Goal: Find specific page/section: Find specific page/section

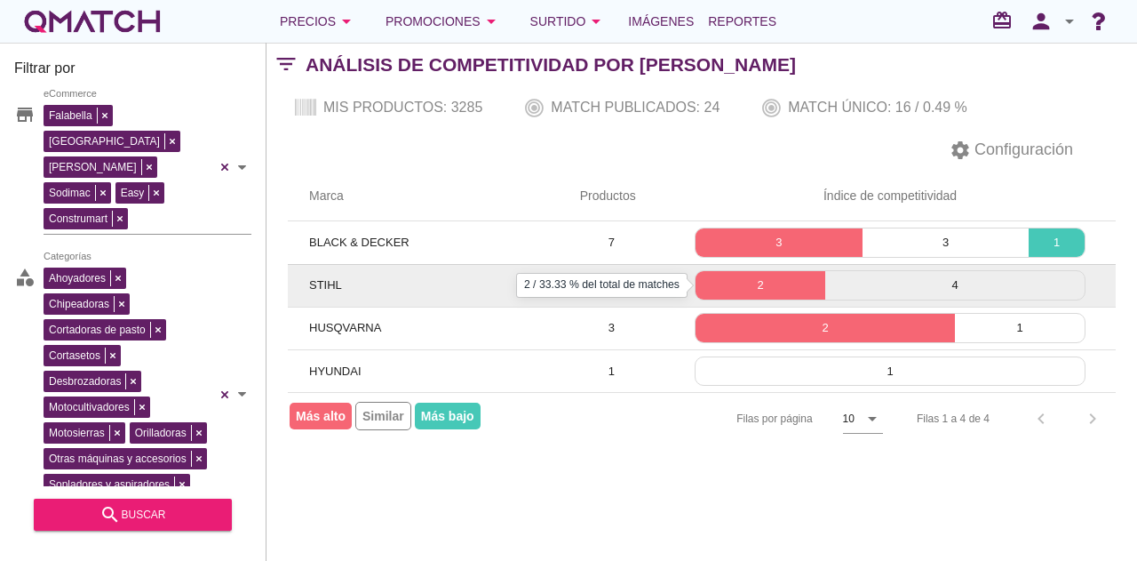
click at [761, 283] on p "2" at bounding box center [761, 285] width 130 height 18
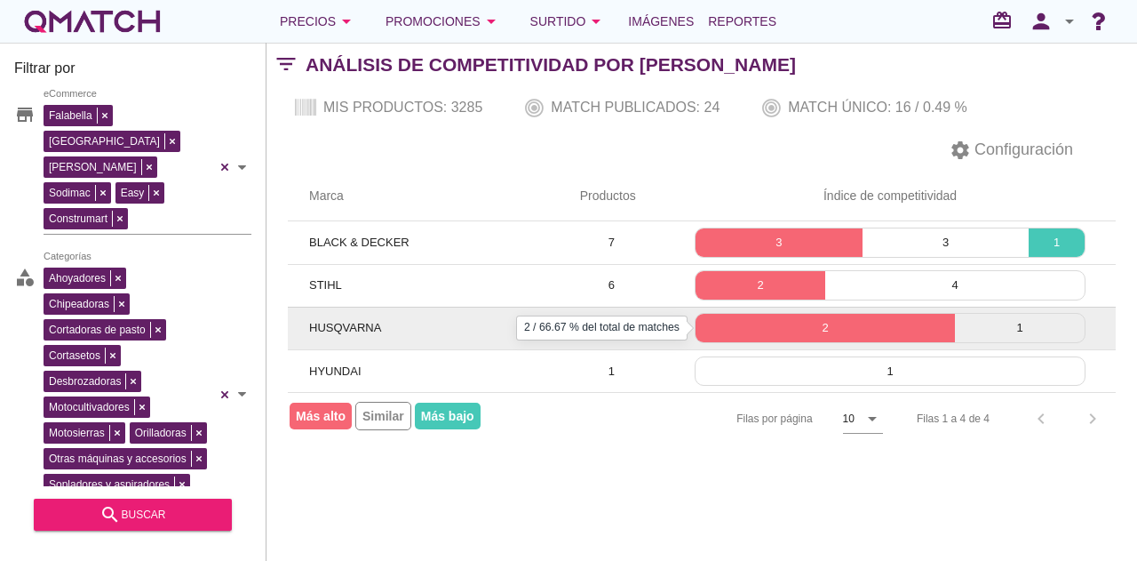
click at [801, 316] on div "2" at bounding box center [825, 328] width 259 height 28
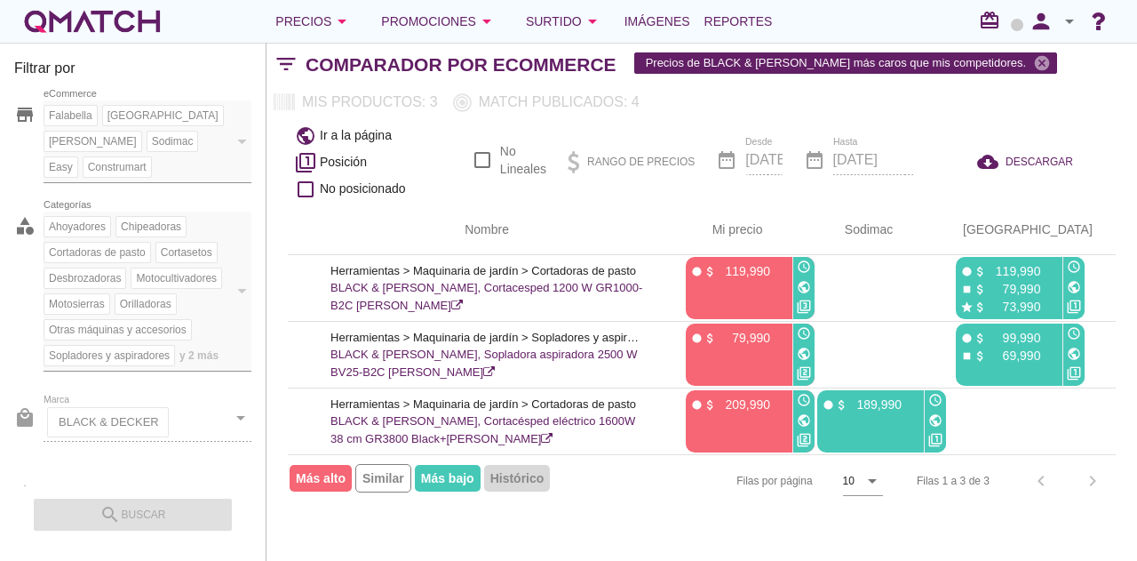
scroll to position [0, 297]
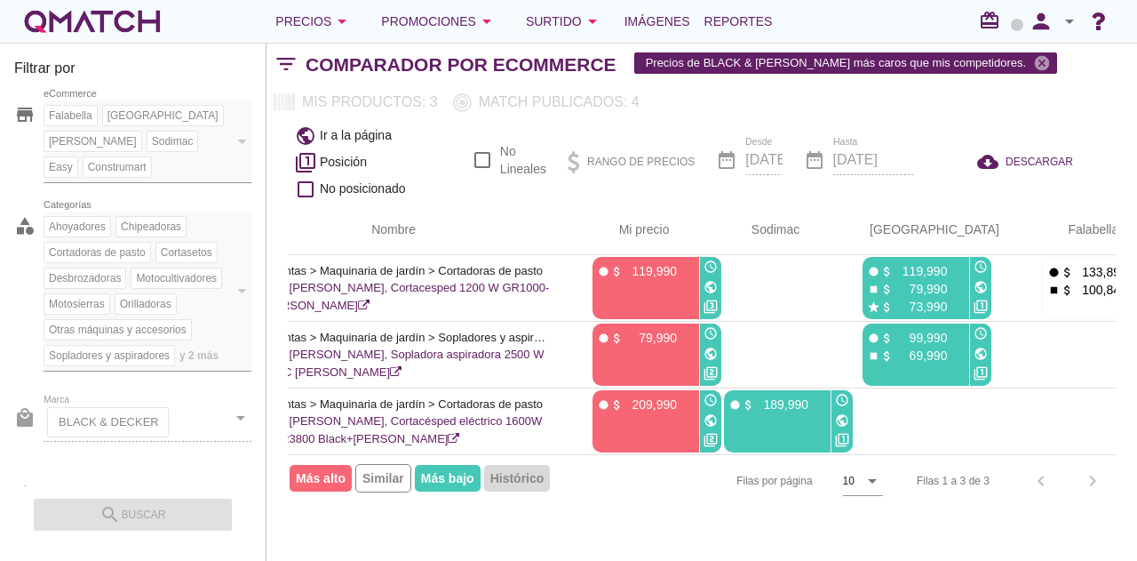
drag, startPoint x: 657, startPoint y: 477, endPoint x: 640, endPoint y: 477, distance: 16.9
click at [640, 477] on div "Filas por página 10 arrow_drop_down Filas 1 a 3 de 3 chevron_left chevron_right" at bounding box center [702, 480] width 828 height 52
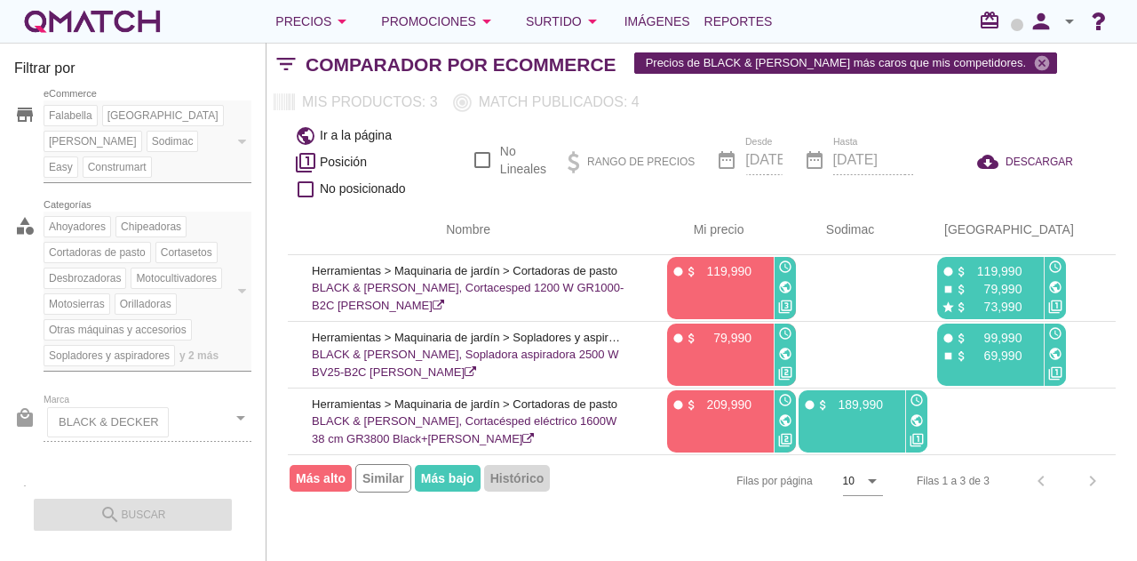
scroll to position [0, 260]
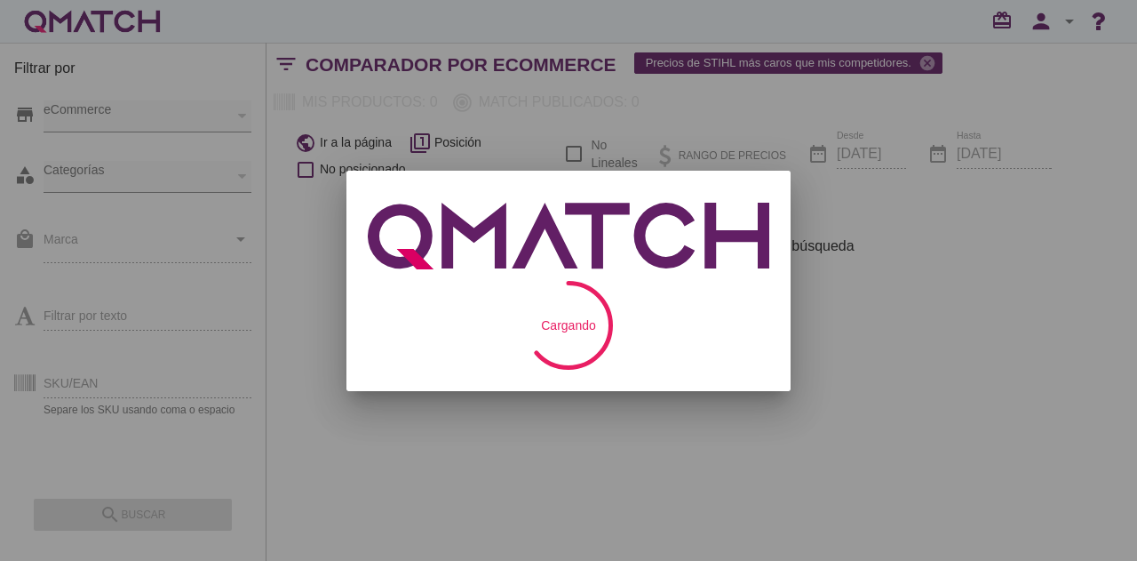
checkbox input "false"
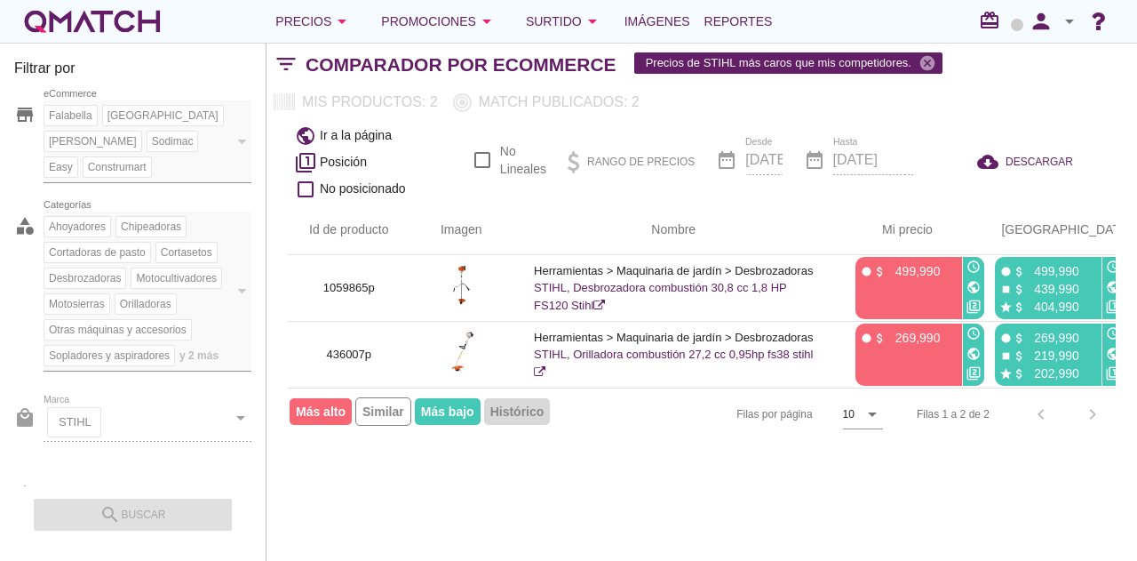
scroll to position [0, 13]
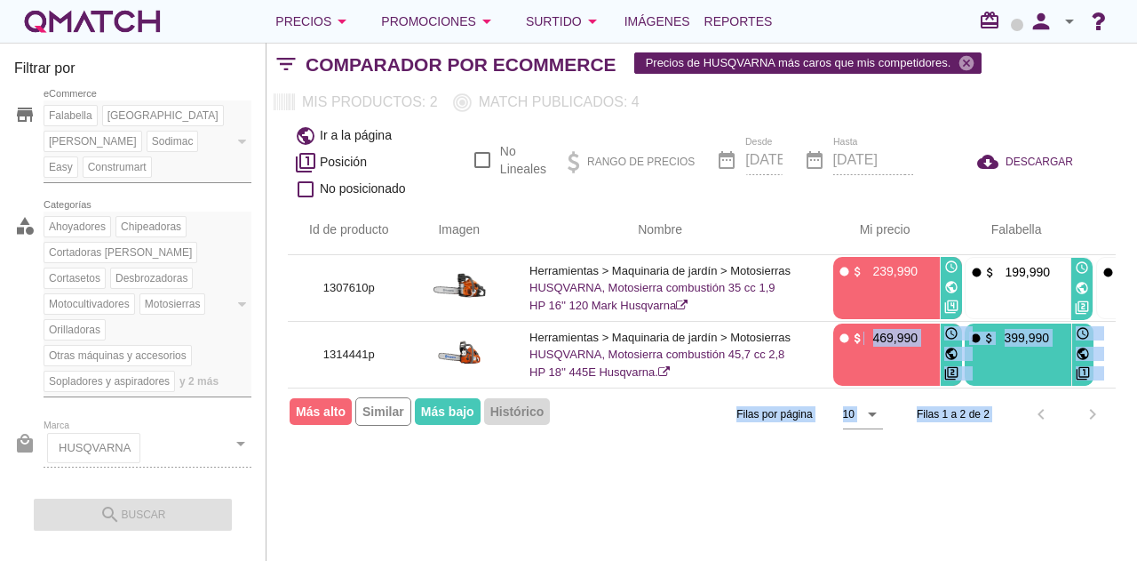
drag, startPoint x: 838, startPoint y: 383, endPoint x: 1012, endPoint y: 401, distance: 175.0
click at [1012, 401] on div "Id de producto Imagen Nombre arrow_upward Mi precio arrow_upward Falabella arro…" at bounding box center [702, 322] width 828 height 235
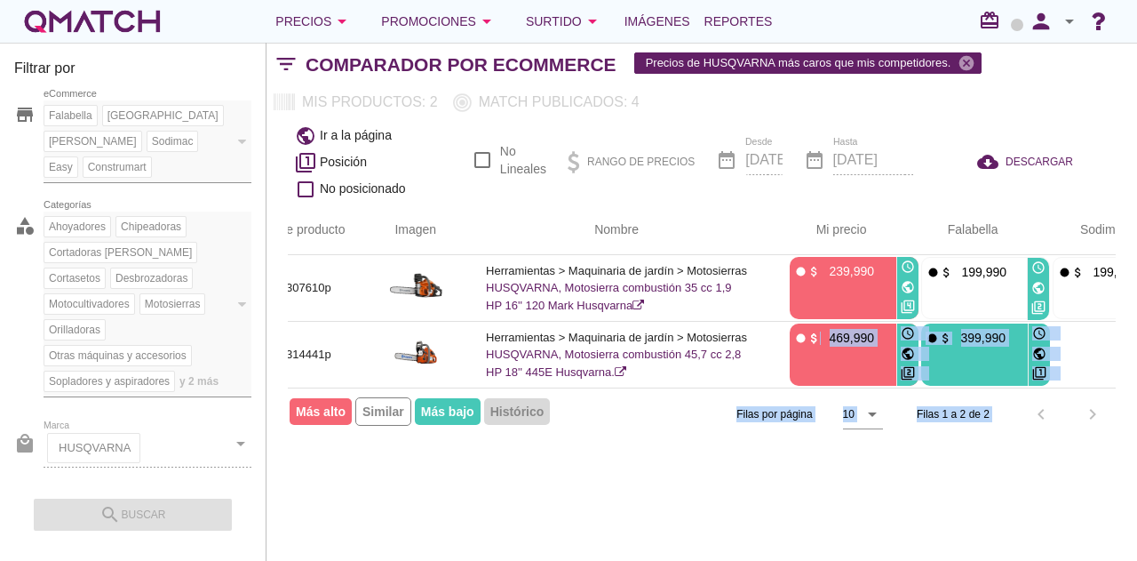
scroll to position [0, 13]
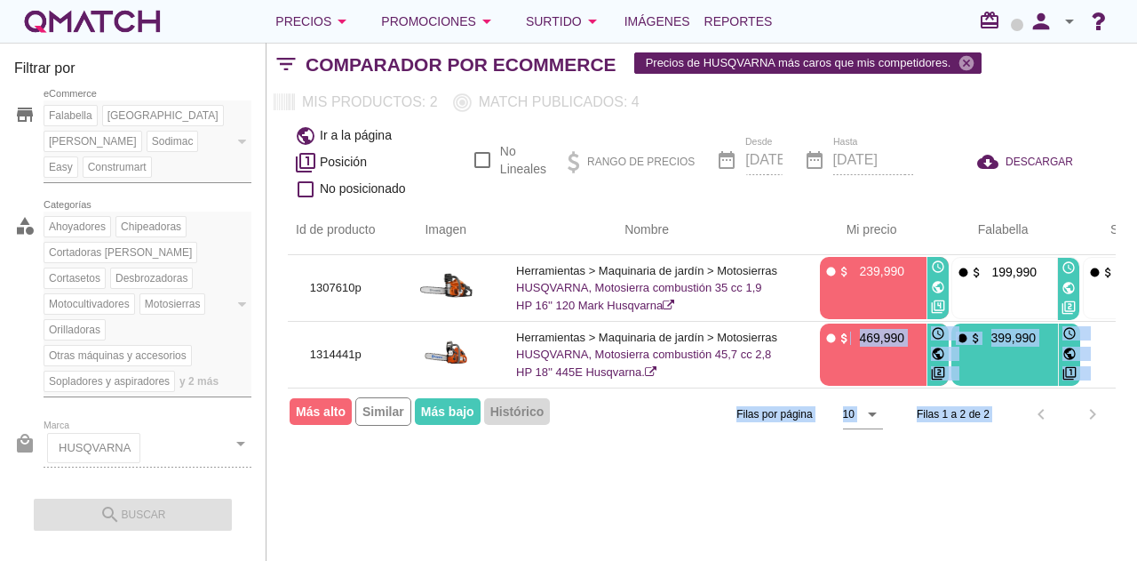
click at [894, 479] on div "Filtrar por store Falabella Paris Ripley Sodimac Easy Construmart eCommerce cat…" at bounding box center [702, 302] width 871 height 518
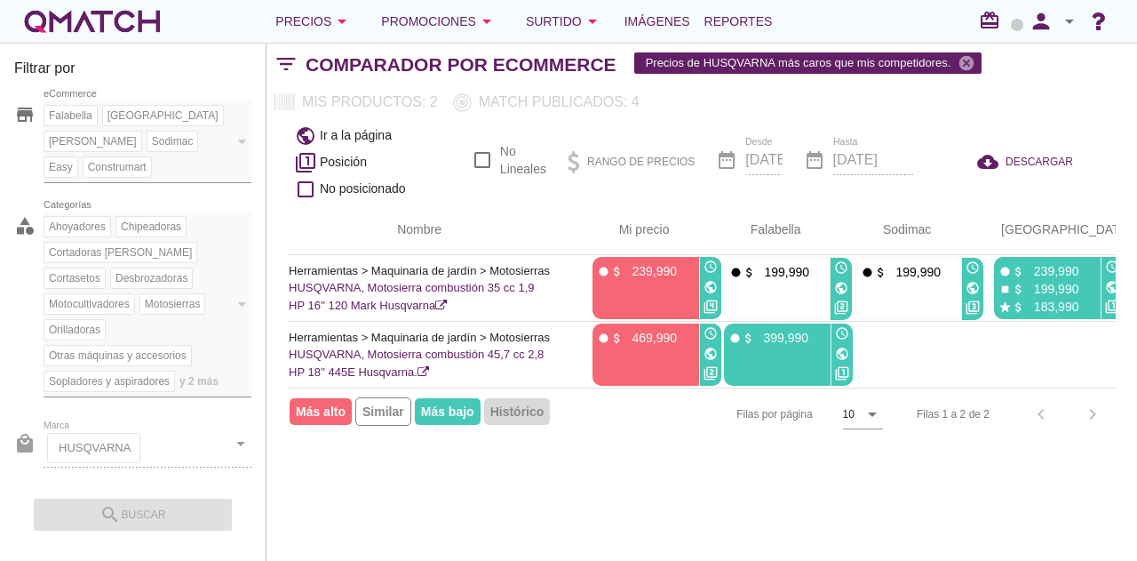
scroll to position [0, 0]
